Goal: Task Accomplishment & Management: Manage account settings

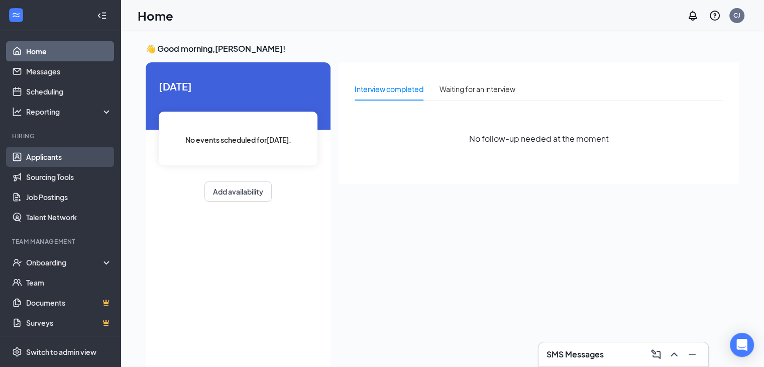
click at [54, 156] on link "Applicants" at bounding box center [69, 157] width 86 height 20
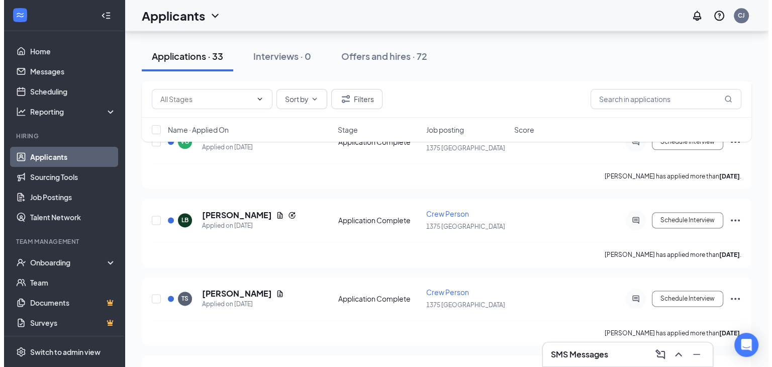
scroll to position [1262, 0]
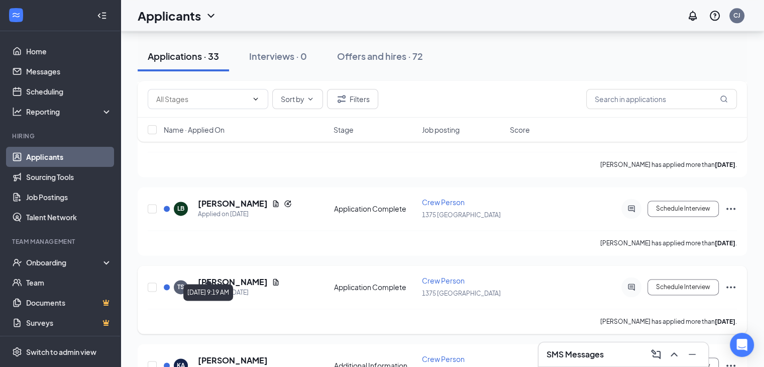
click at [223, 287] on div "Applied on [DATE]" at bounding box center [239, 292] width 82 height 10
click at [225, 276] on h5 "[PERSON_NAME]" at bounding box center [233, 281] width 70 height 11
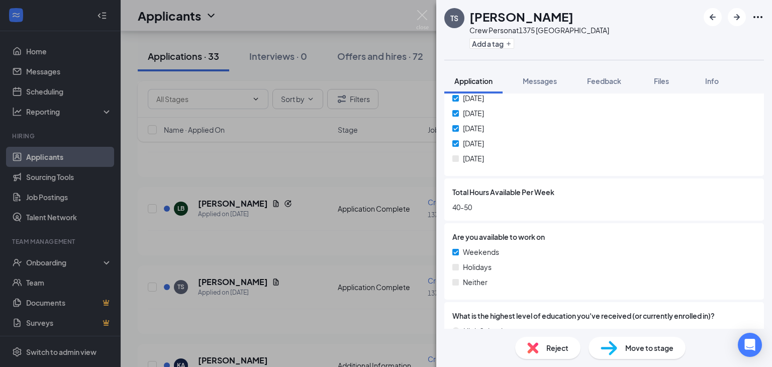
scroll to position [760, 0]
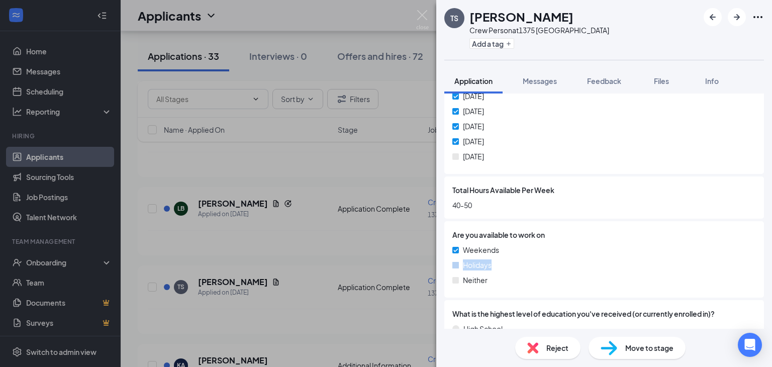
drag, startPoint x: 763, startPoint y: 254, endPoint x: 762, endPoint y: 269, distance: 14.6
click at [762, 269] on div "Collapse all Application Phone [PHONE_NUMBER] Email [EMAIL_ADDRESS][DOMAIN_NAME…" at bounding box center [604, 210] width 336 height 235
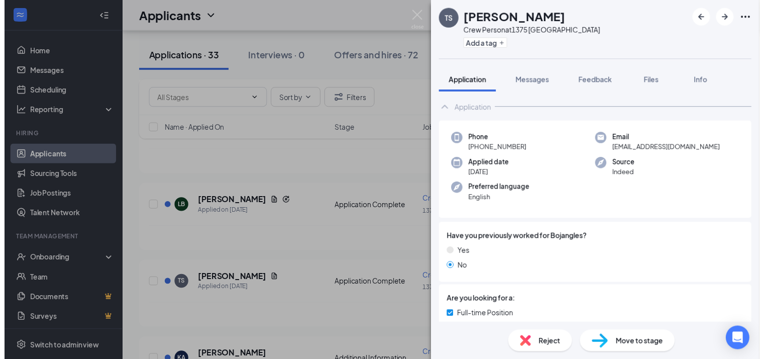
scroll to position [0, 0]
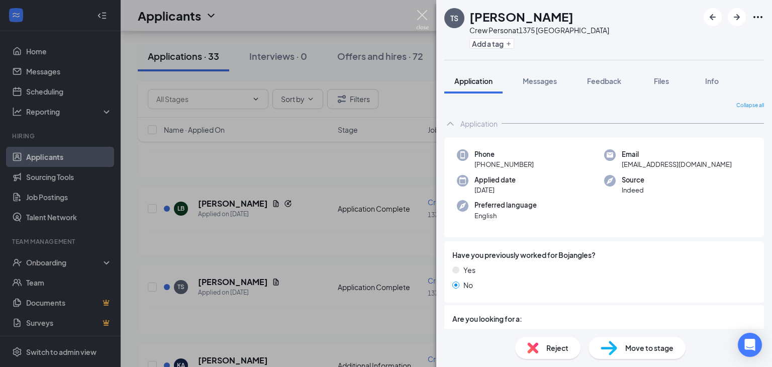
click at [420, 13] on img at bounding box center [422, 20] width 13 height 20
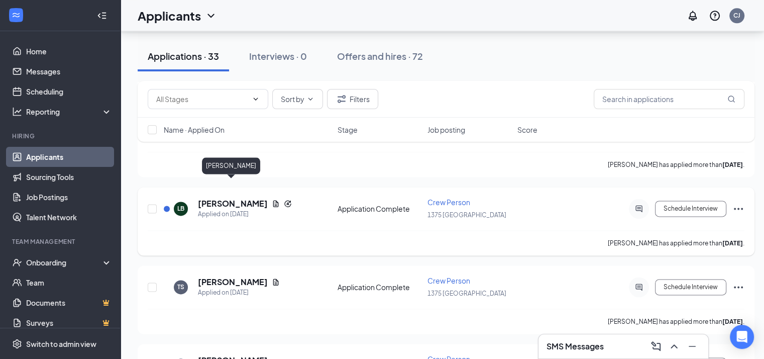
click at [228, 198] on h5 "[PERSON_NAME]" at bounding box center [233, 203] width 70 height 11
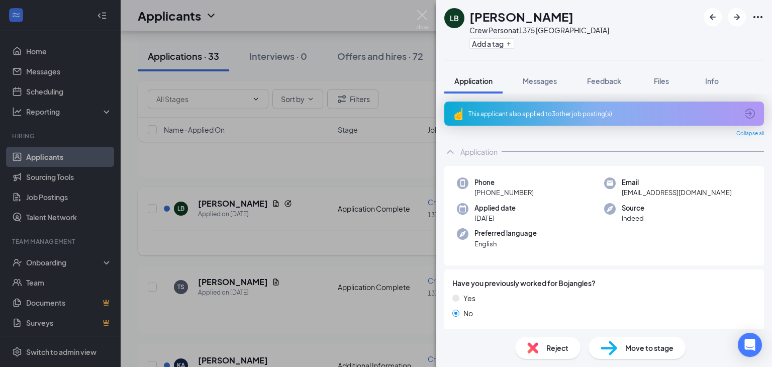
click at [228, 189] on div "LB [PERSON_NAME] Crew Person at [STREET_ADDRESS] a tag Application Messages Fee…" at bounding box center [386, 183] width 772 height 367
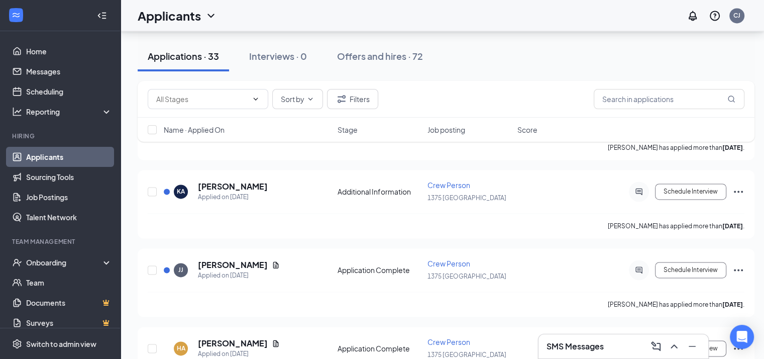
scroll to position [1433, 0]
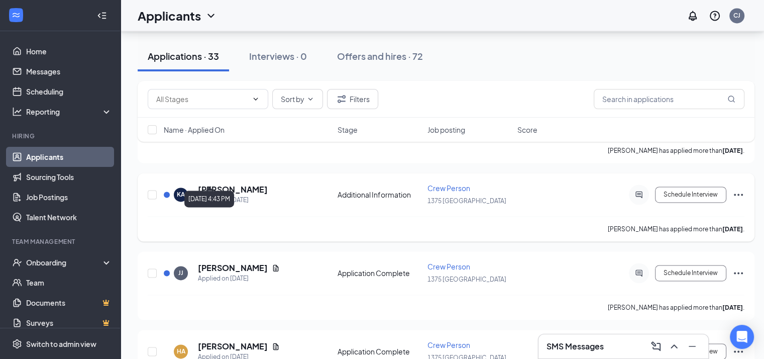
click at [238, 195] on div "Applied on [DATE]" at bounding box center [233, 200] width 70 height 10
click at [213, 184] on h5 "[PERSON_NAME]" at bounding box center [233, 189] width 70 height 11
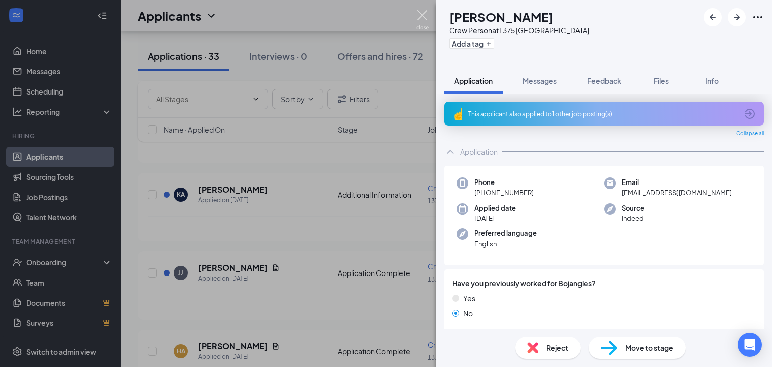
click at [418, 11] on img at bounding box center [422, 20] width 13 height 20
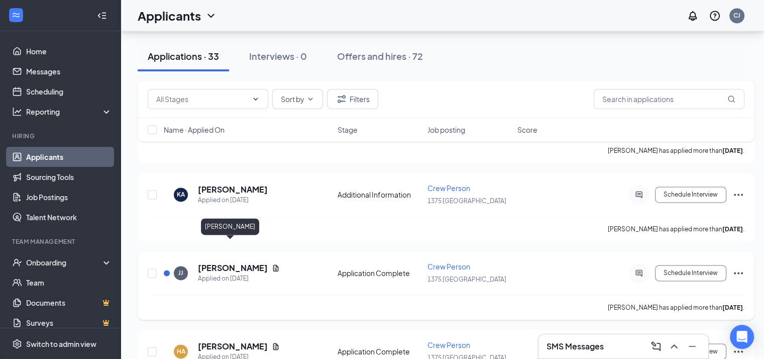
click at [225, 262] on h5 "[PERSON_NAME]" at bounding box center [233, 267] width 70 height 11
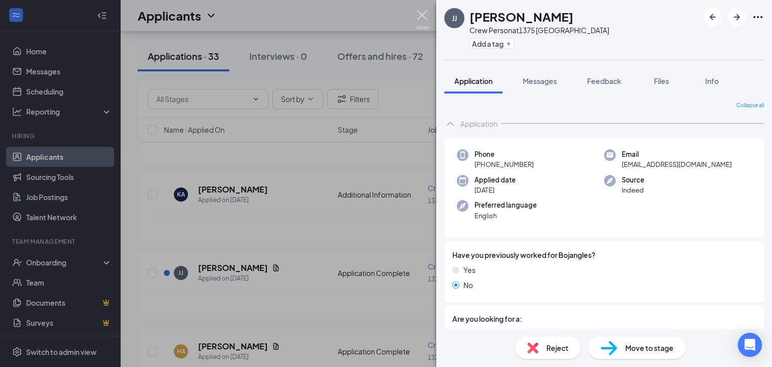
click at [419, 16] on img at bounding box center [422, 20] width 13 height 20
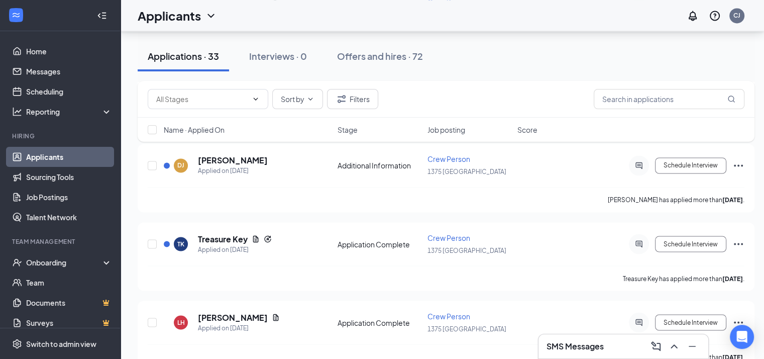
scroll to position [1687, 0]
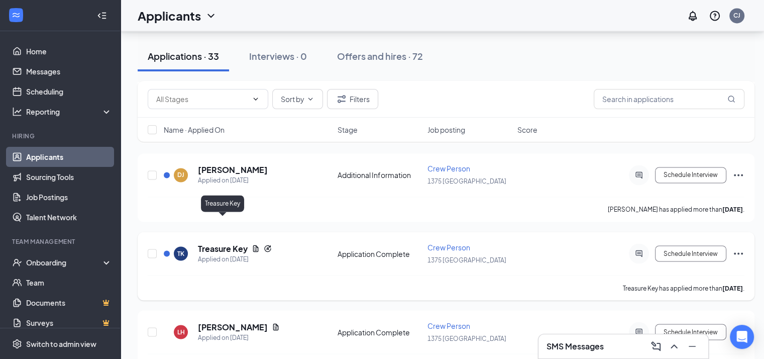
click at [222, 243] on h5 "Treasure Key" at bounding box center [223, 248] width 50 height 11
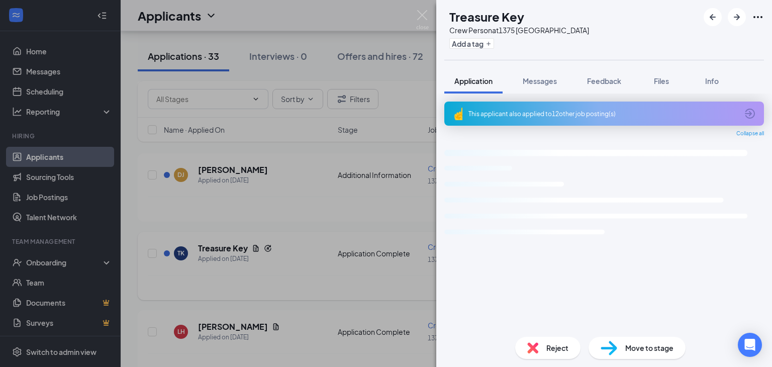
click at [222, 224] on div "TK Treasure Key Crew Person at 1375 Edgefield Add a tag Application Messages Fe…" at bounding box center [386, 183] width 772 height 367
click at [222, 243] on h5 "Treasure Key" at bounding box center [223, 248] width 50 height 11
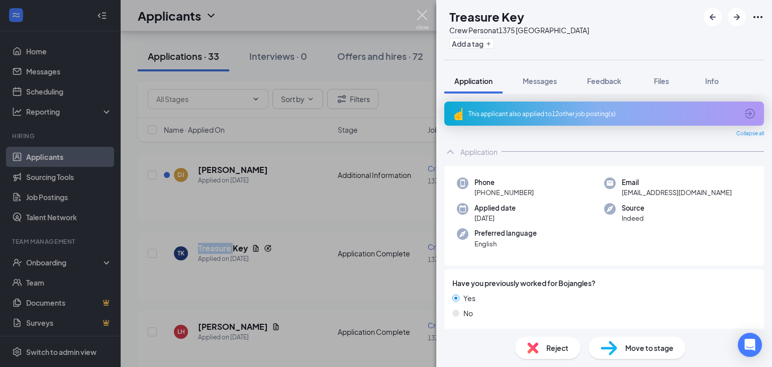
click at [425, 11] on img at bounding box center [422, 20] width 13 height 20
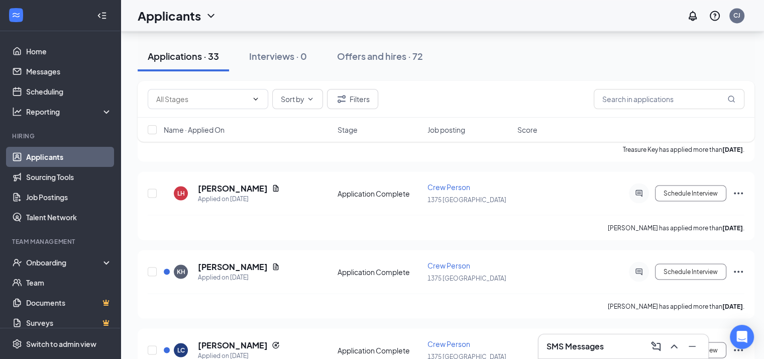
scroll to position [1800, 0]
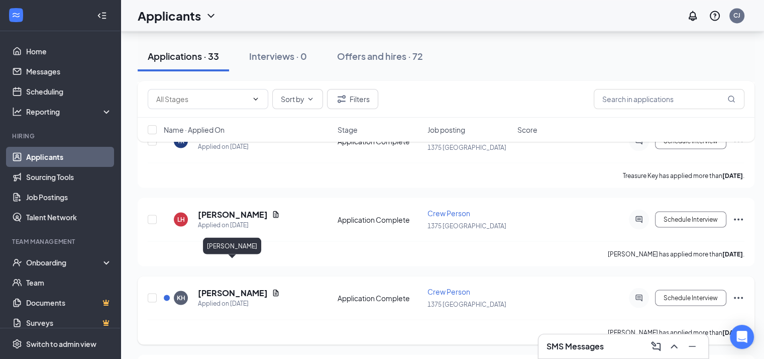
click at [219, 287] on h5 "[PERSON_NAME]" at bounding box center [233, 292] width 70 height 11
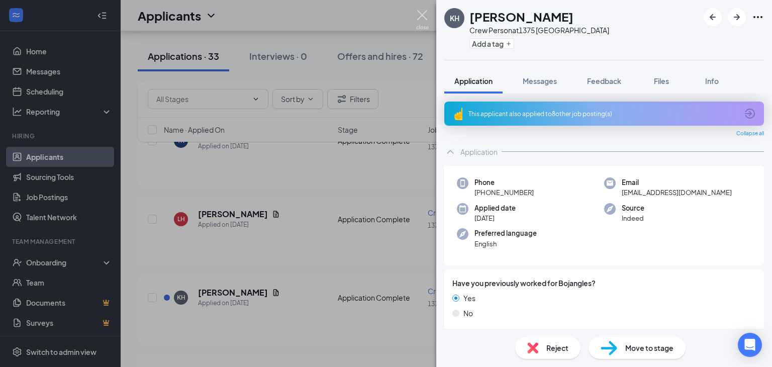
click at [421, 20] on img at bounding box center [422, 20] width 13 height 20
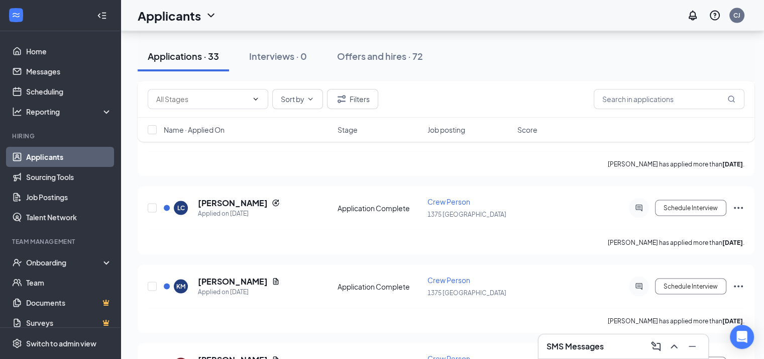
scroll to position [1984, 0]
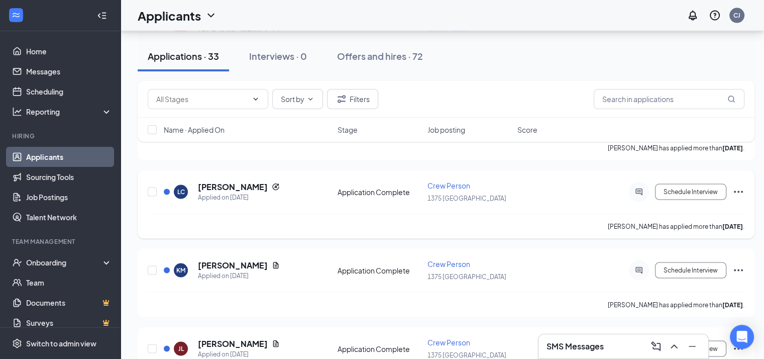
click at [178, 187] on div "LC" at bounding box center [181, 191] width 8 height 9
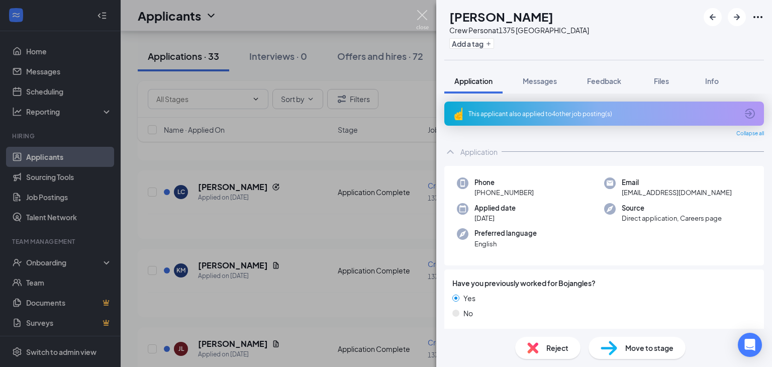
click at [422, 15] on img at bounding box center [422, 20] width 13 height 20
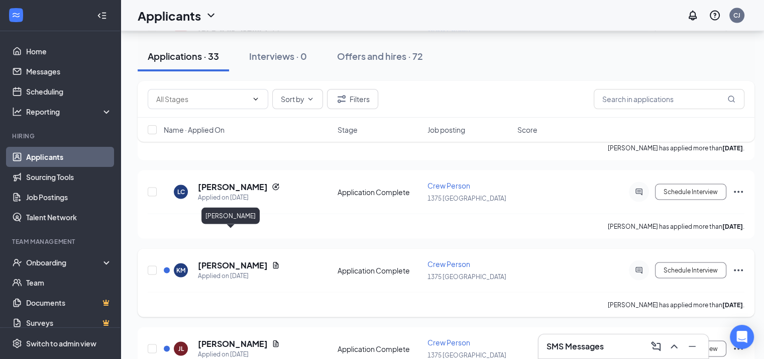
click at [238, 260] on h5 "[PERSON_NAME]" at bounding box center [233, 265] width 70 height 11
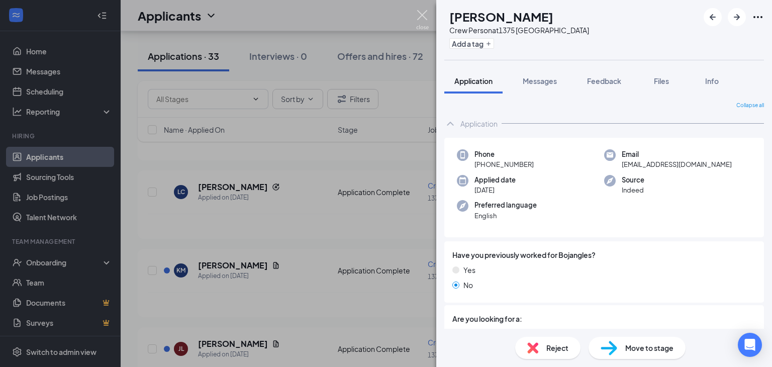
click at [425, 15] on img at bounding box center [422, 20] width 13 height 20
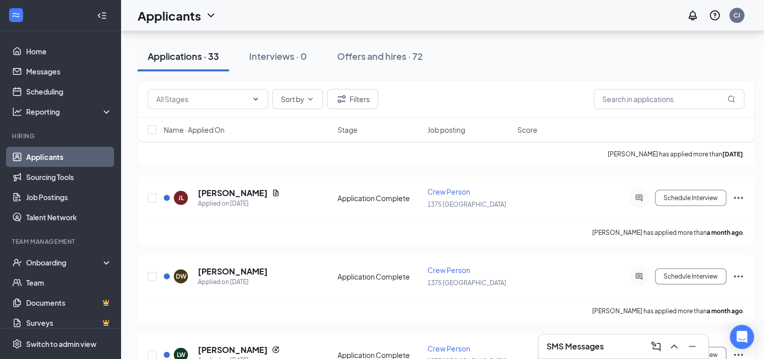
scroll to position [2102, 0]
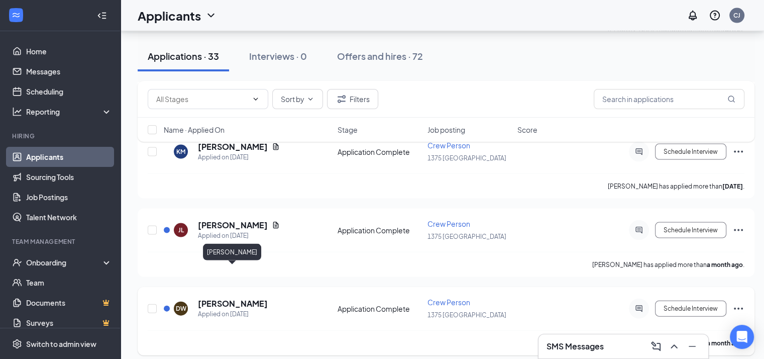
click at [221, 298] on h5 "[PERSON_NAME]" at bounding box center [233, 303] width 70 height 11
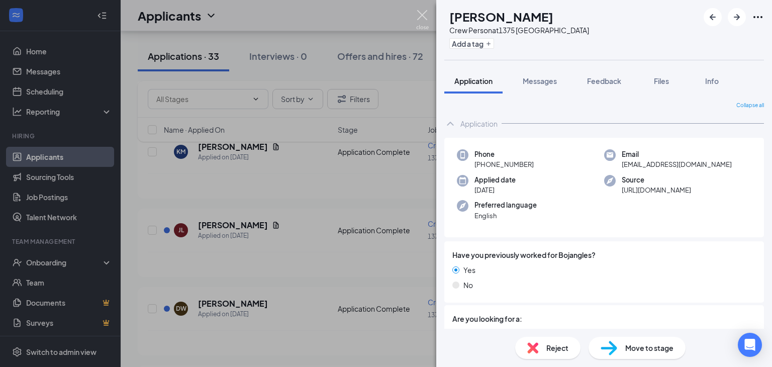
click at [422, 14] on img at bounding box center [422, 20] width 13 height 20
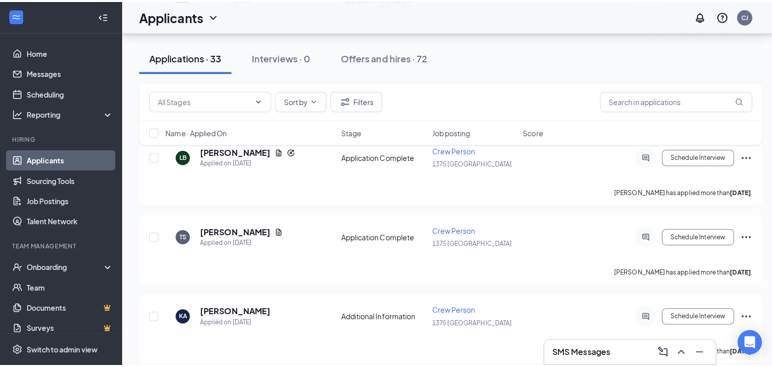
scroll to position [1319, 0]
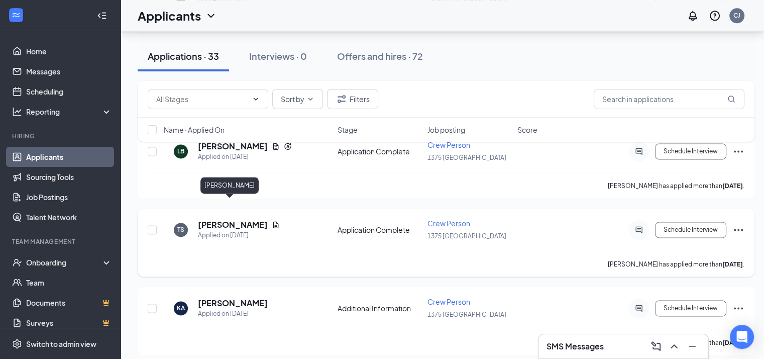
click at [223, 219] on h5 "[PERSON_NAME]" at bounding box center [233, 224] width 70 height 11
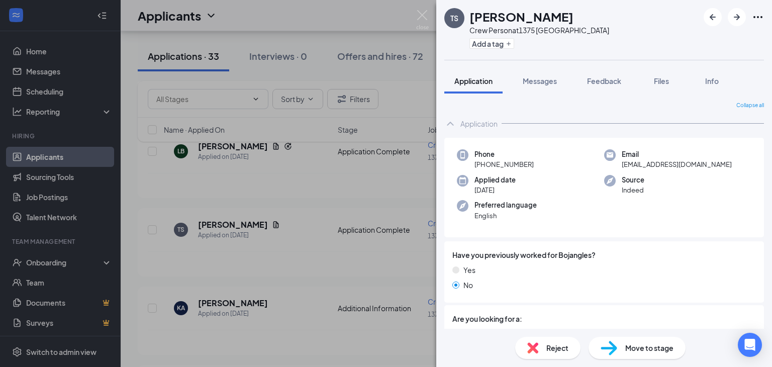
click at [219, 206] on div "TS [PERSON_NAME] Crew Person at 1375 Edgefield Add a tag Application Messages F…" at bounding box center [386, 183] width 772 height 367
click at [420, 17] on img at bounding box center [422, 20] width 13 height 20
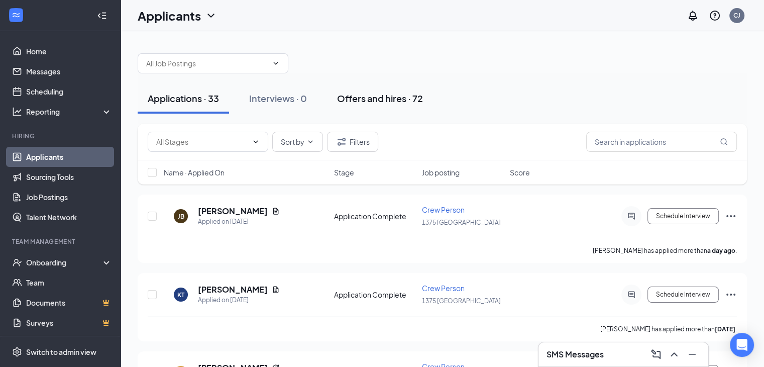
click at [433, 95] on button "Offers and hires · 72" at bounding box center [380, 98] width 106 height 30
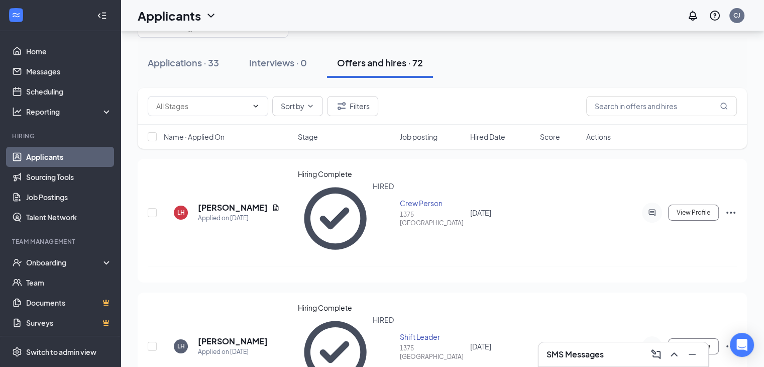
scroll to position [38, 0]
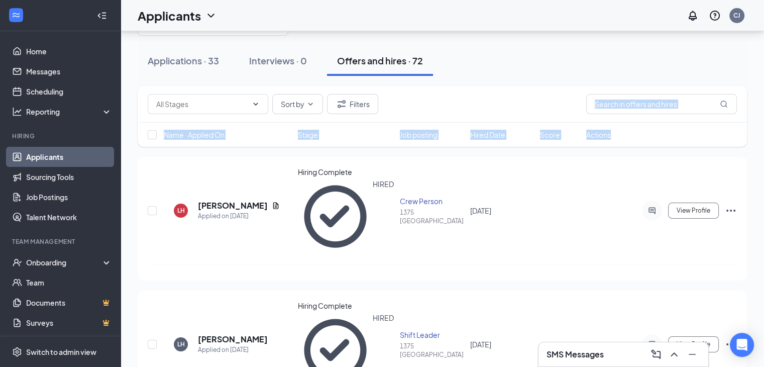
drag, startPoint x: 764, startPoint y: 117, endPoint x: 760, endPoint y: 143, distance: 26.9
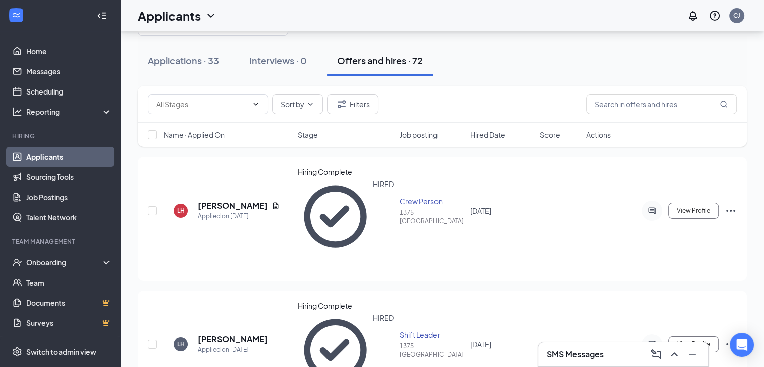
click at [711, 59] on div "Applications · 33 Interviews · 0 Offers and hires · 72" at bounding box center [442, 61] width 609 height 30
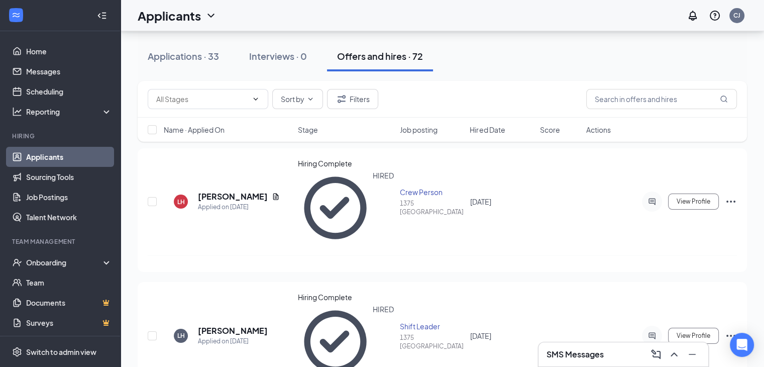
scroll to position [41, 0]
